Goal: Navigation & Orientation: Find specific page/section

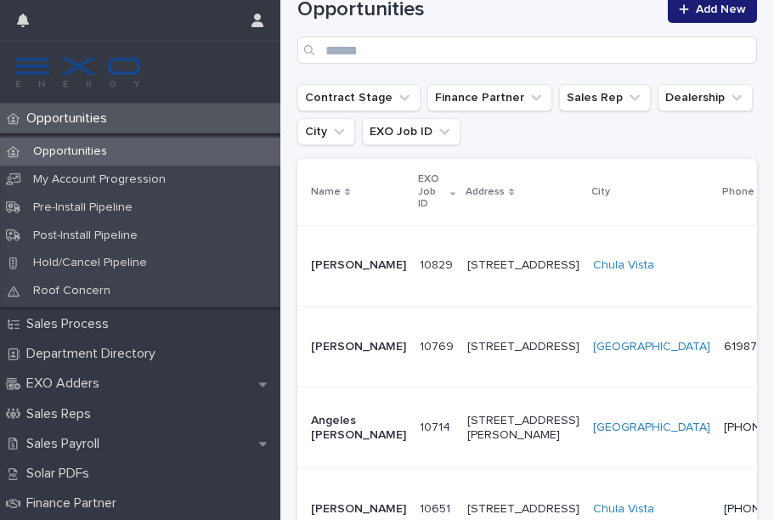
click at [495, 385] on td "[STREET_ADDRESS]" at bounding box center [524, 346] width 126 height 81
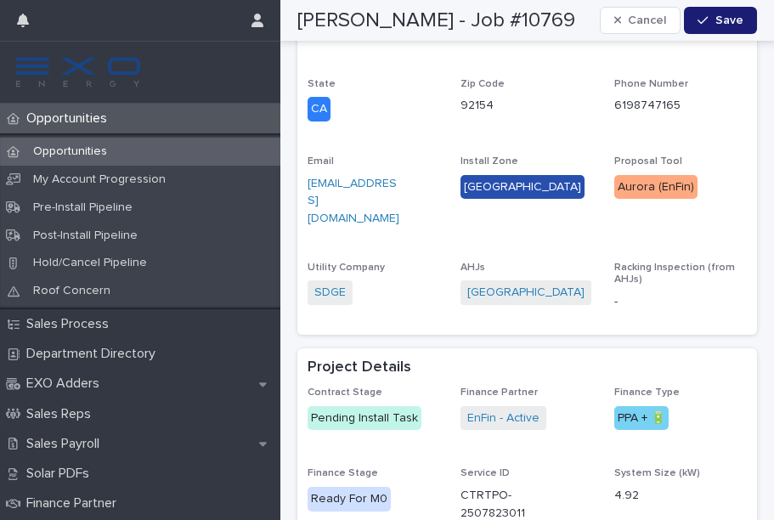
scroll to position [1025, 0]
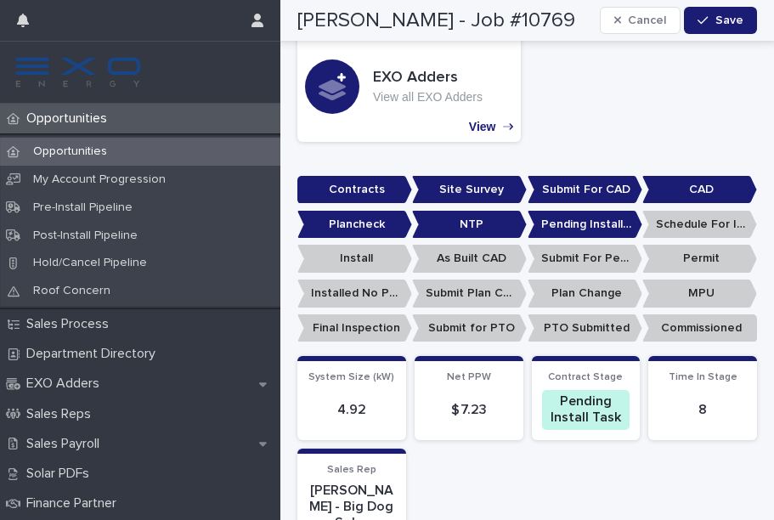
click at [71, 118] on p "Opportunities" at bounding box center [70, 118] width 101 height 16
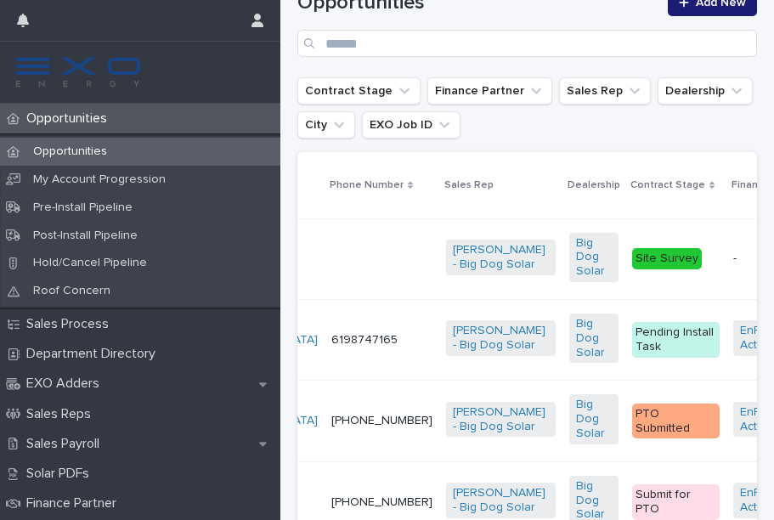
scroll to position [0, 363]
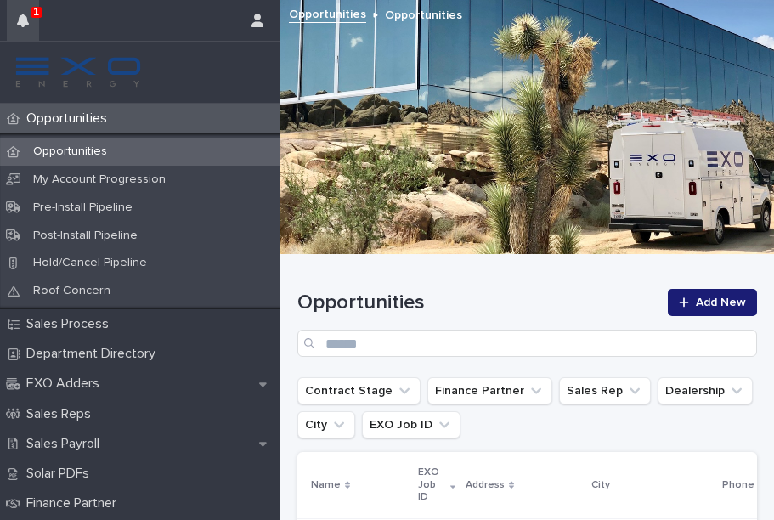
click at [34, 19] on button "button" at bounding box center [23, 20] width 32 height 41
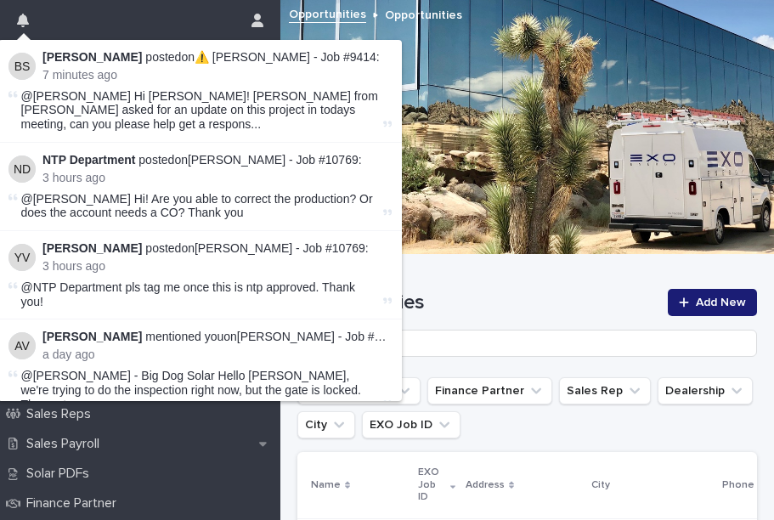
click at [535, 247] on div at bounding box center [527, 126] width 494 height 255
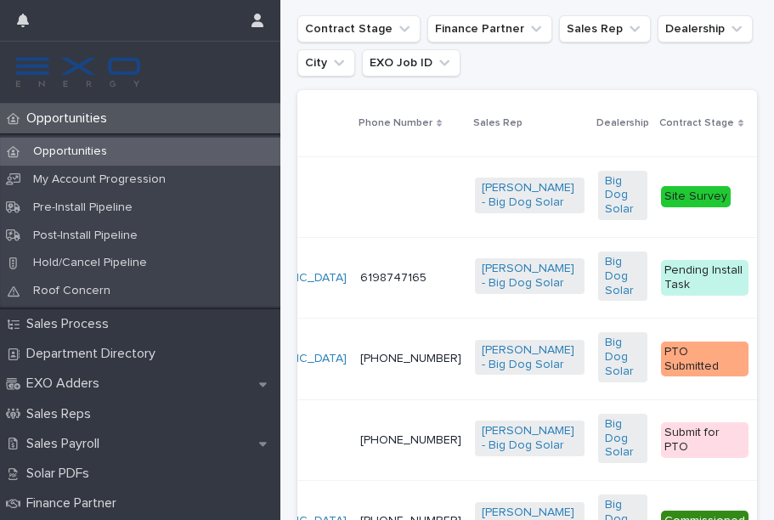
scroll to position [0, 363]
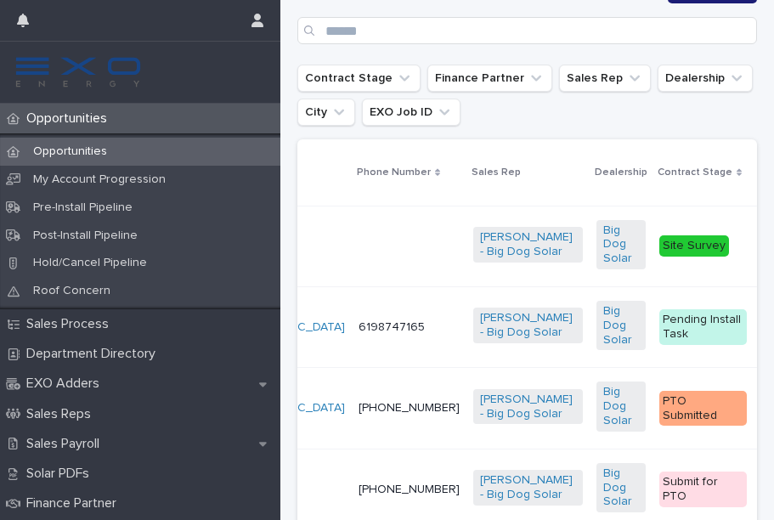
scroll to position [0, 363]
